Goal: Task Accomplishment & Management: Use online tool/utility

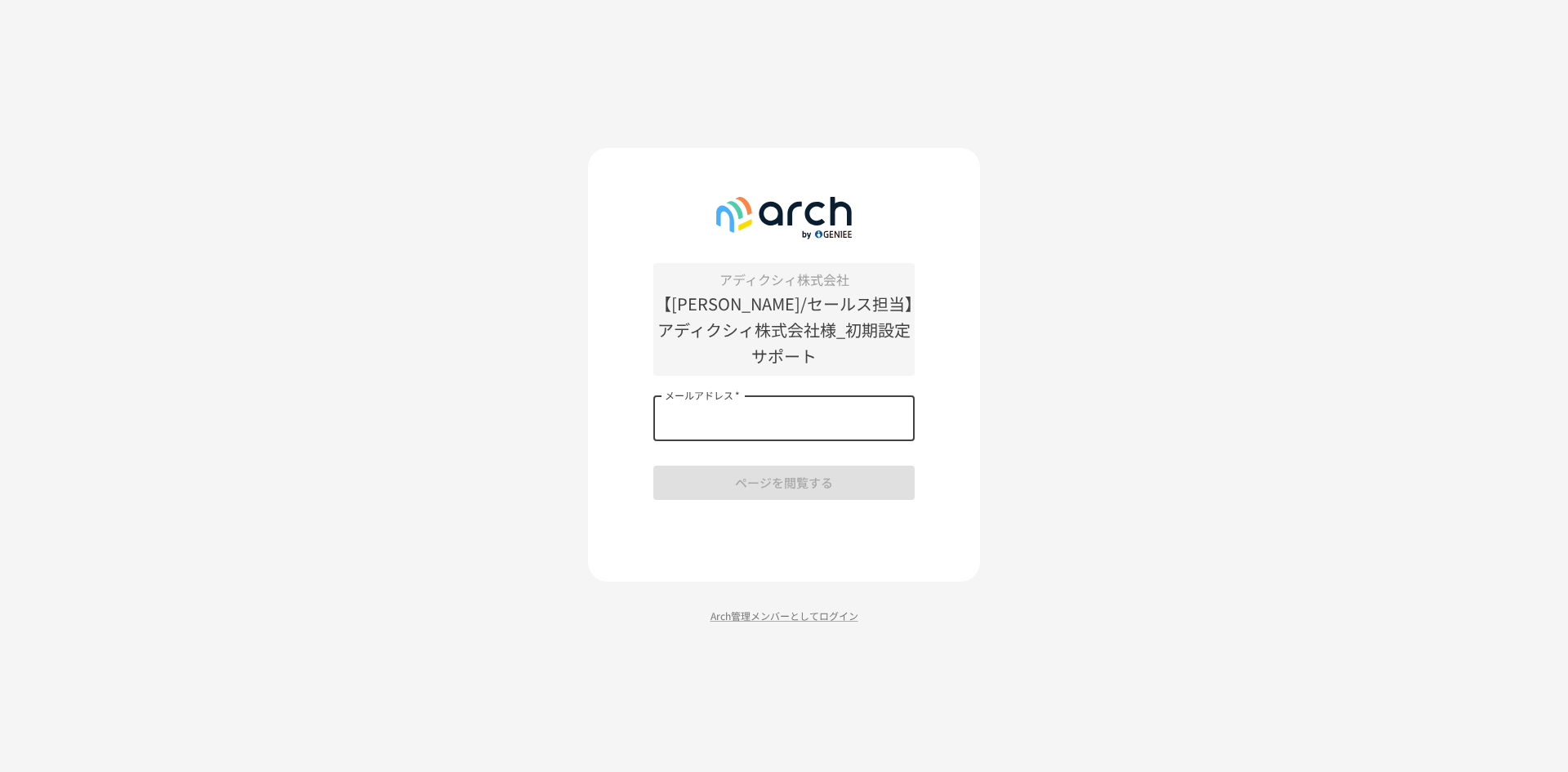
click at [840, 396] on input "メールアドレス   *" at bounding box center [784, 419] width 262 height 46
type input "**********"
click at [806, 466] on button "ページを閲覧する" at bounding box center [784, 483] width 262 height 34
